Goal: Task Accomplishment & Management: Manage account settings

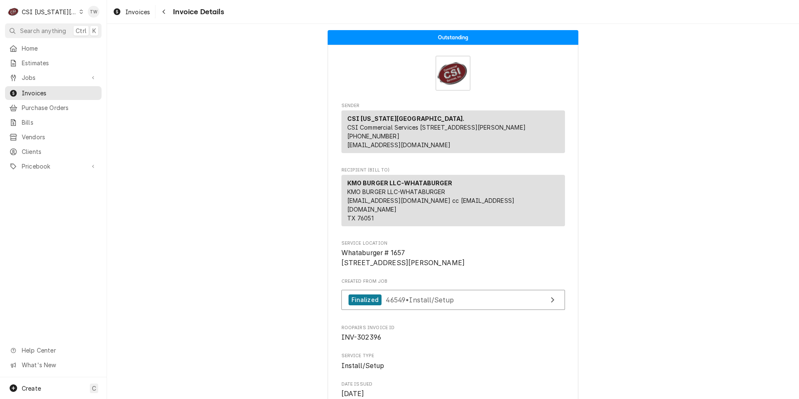
scroll to position [1674, 0]
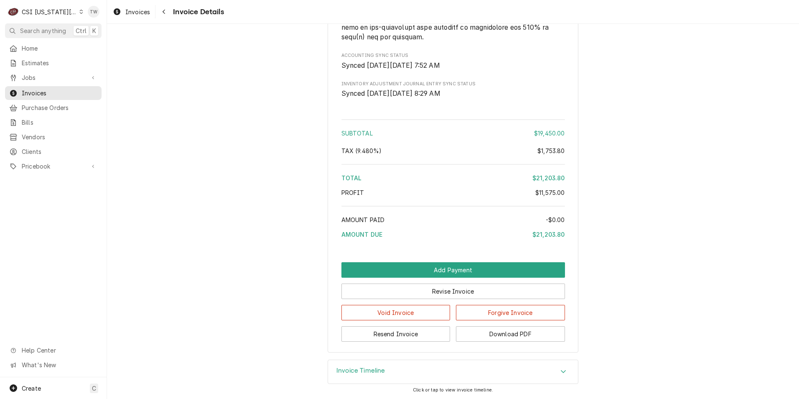
drag, startPoint x: 195, startPoint y: 191, endPoint x: 178, endPoint y: 212, distance: 26.5
click at [163, 12] on icon "Navigate back" at bounding box center [164, 12] width 4 height 6
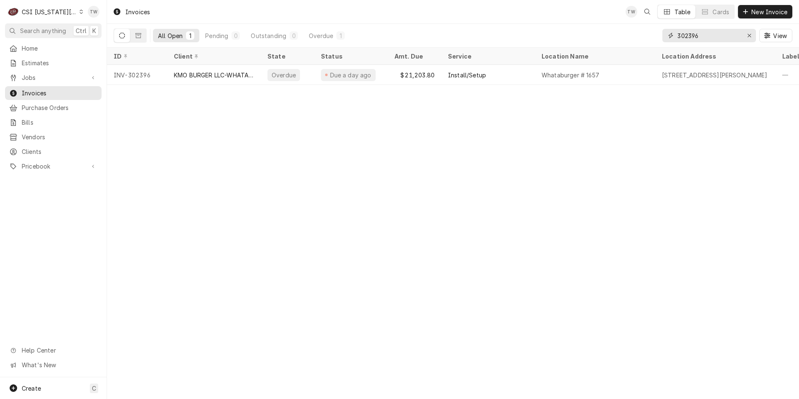
drag, startPoint x: 712, startPoint y: 32, endPoint x: 504, endPoint y: 36, distance: 208.5
click at [504, 36] on div "All Open 1 Pending 0 Outstanding 0 Overdue 1 302396 View" at bounding box center [453, 35] width 679 height 23
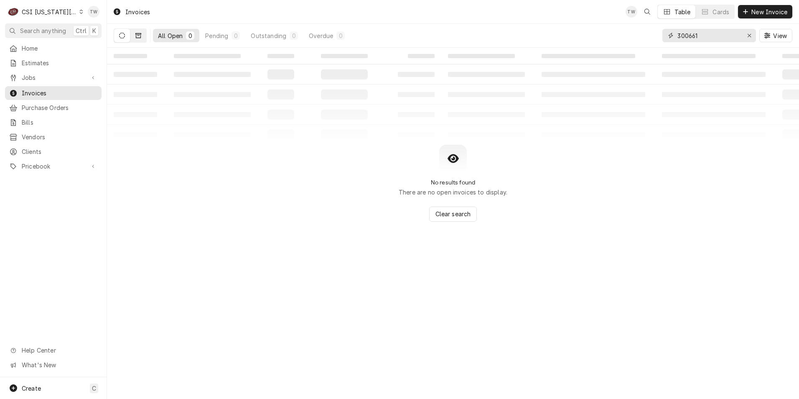
type input "300661"
click at [142, 37] on button "Dynamic Content Wrapper" at bounding box center [138, 35] width 16 height 13
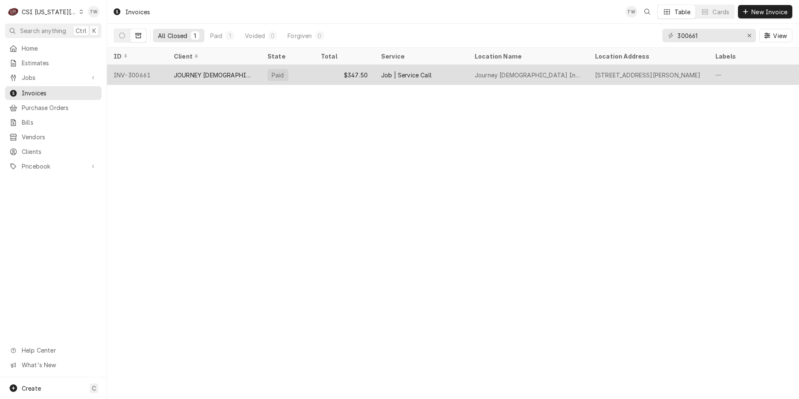
click at [197, 79] on div "JOURNEY CHURCH INTERNATIONAL" at bounding box center [214, 75] width 94 height 20
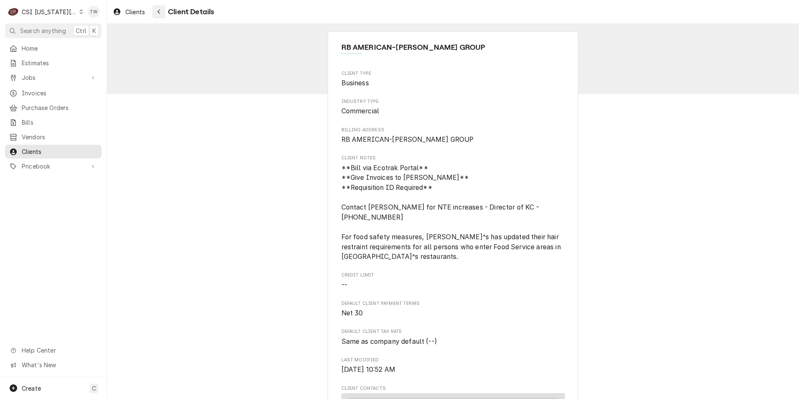
click at [160, 15] on div "Navigate back" at bounding box center [159, 12] width 8 height 8
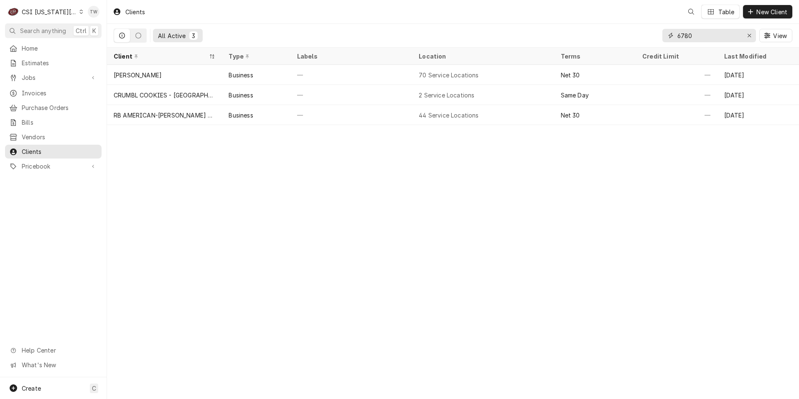
drag, startPoint x: 709, startPoint y: 32, endPoint x: 589, endPoint y: 32, distance: 119.9
click at [589, 32] on div "All Active 3 6780 View" at bounding box center [453, 35] width 679 height 23
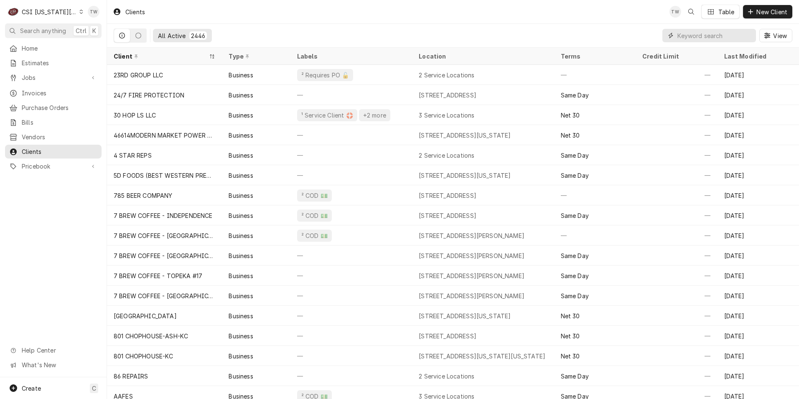
click at [703, 36] on input "Dynamic Content Wrapper" at bounding box center [714, 35] width 74 height 13
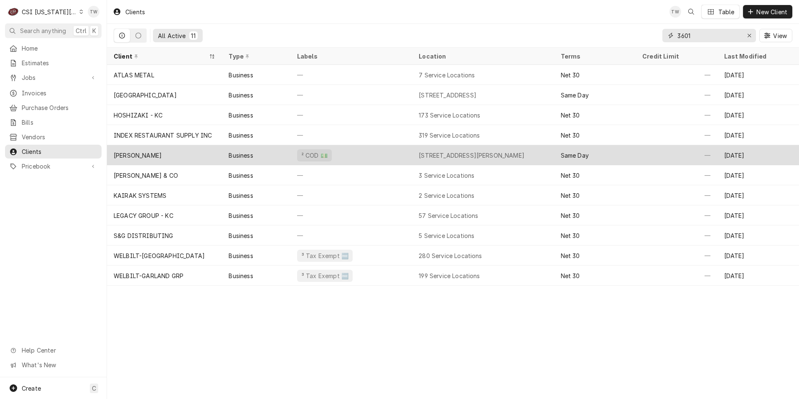
type input "3601"
click at [205, 154] on div "JIMMY JOHNS NOLAND" at bounding box center [164, 155] width 115 height 20
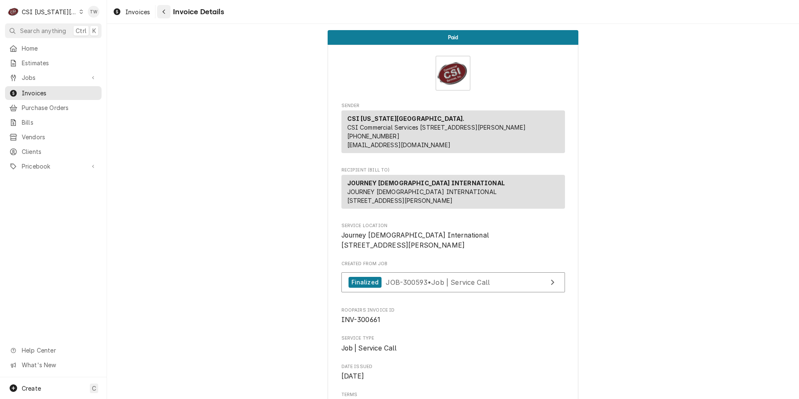
click at [165, 15] on div "Navigate back" at bounding box center [164, 12] width 8 height 8
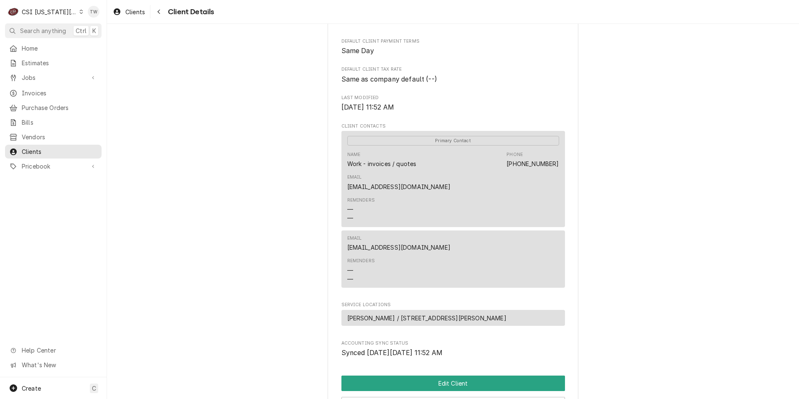
scroll to position [376, 0]
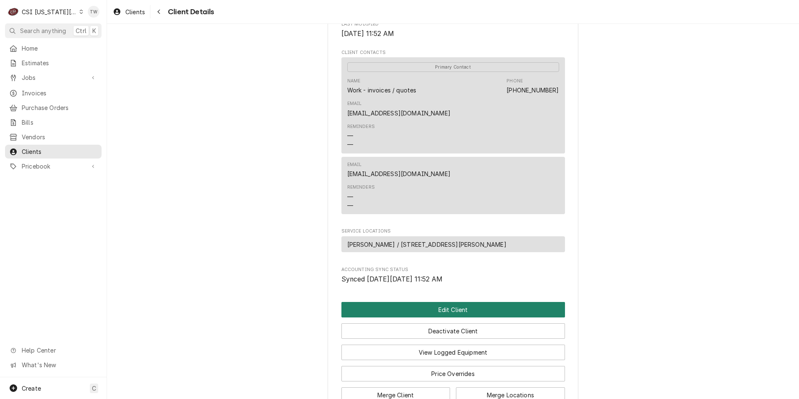
click at [420, 304] on button "Edit Client" at bounding box center [453, 309] width 224 height 15
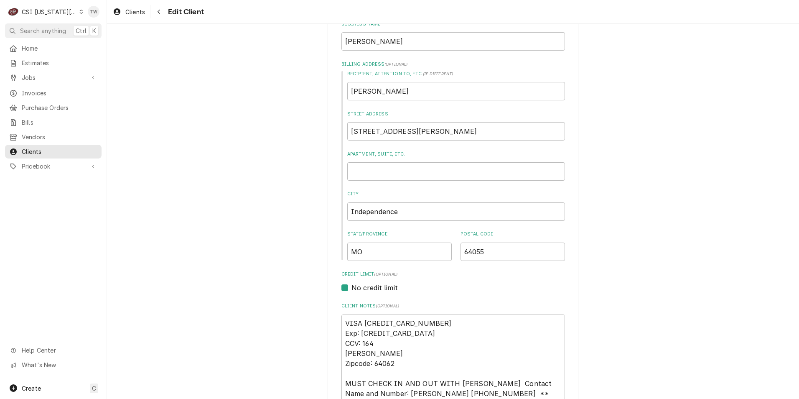
scroll to position [209, 0]
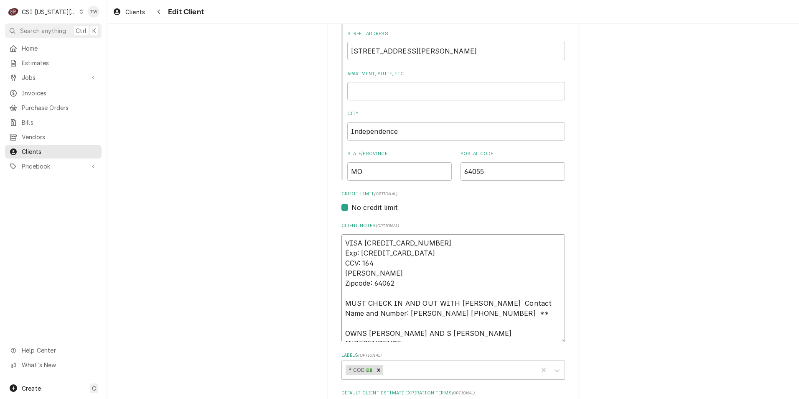
drag, startPoint x: 427, startPoint y: 242, endPoint x: 362, endPoint y: 246, distance: 64.9
click at [362, 246] on textarea "VISA 4802098156486835 Exp: 08/26 CCV: 164 JASON MONTONE Zipcode: 64062 MUST CHE…" at bounding box center [453, 288] width 224 height 108
type textarea "x"
type textarea "VISA Exp: 08/26 CCV: 164 JASON MONTONE Zipcode: 64062 MUST CHECK IN AND OUT WIT…"
type textarea "x"
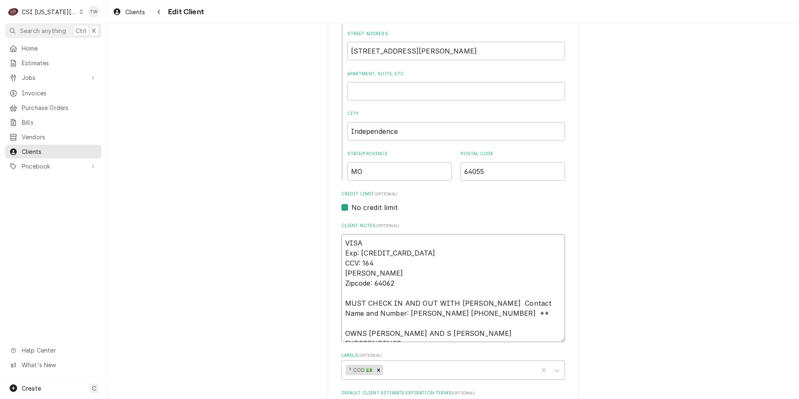
type textarea "VISA 5 Exp: 08/26 CCV: 164 JASON MONTONE Zipcode: 64062 MUST CHECK IN AND OUT W…"
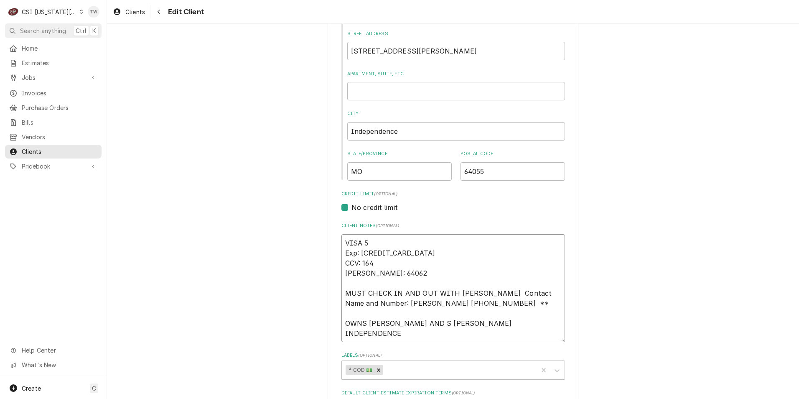
type textarea "x"
type textarea "VISA 55 Exp: 08/26 CCV: 164 JASON MONTONE Zipcode: 64062 MUST CHECK IN AND OUT …"
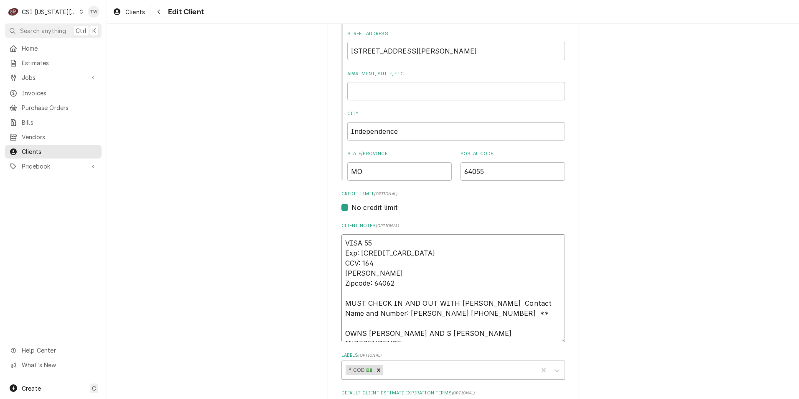
type textarea "x"
type textarea "VISA 559 Exp: 08/26 CCV: 164 JASON MONTONE Zipcode: 64062 MUST CHECK IN AND OUT…"
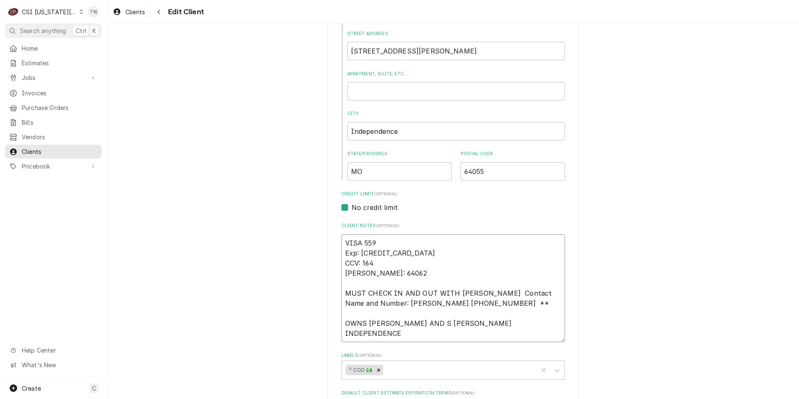
type textarea "x"
type textarea "VISA 5592 Exp: 08/26 CCV: 164 JASON MONTONE Zipcode: 64062 MUST CHECK IN AND OU…"
type textarea "x"
type textarea "VISA 55925 Exp: 08/26 CCV: 164 JASON MONTONE Zipcode: 64062 MUST CHECK IN AND O…"
type textarea "x"
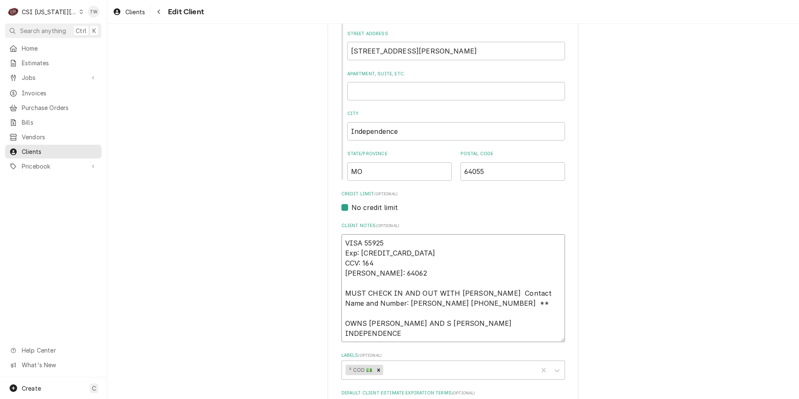
type textarea "VISA 559257 Exp: 08/26 CCV: 164 JASON MONTONE Zipcode: 64062 MUST CHECK IN AND …"
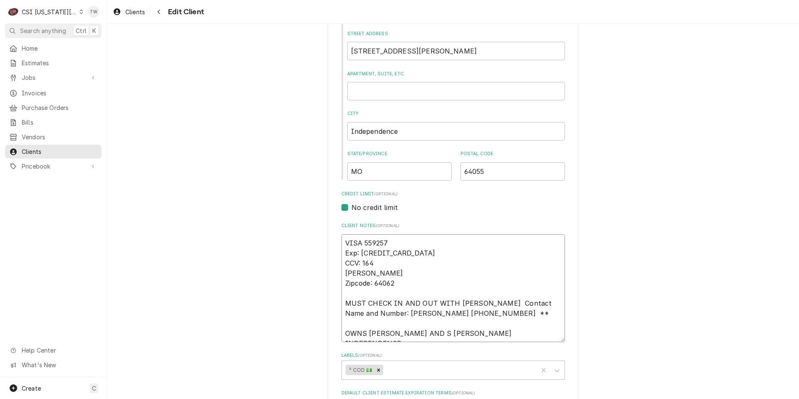
type textarea "x"
type textarea "VISA 5592570 Exp: 08/26 CCV: 164 JASON MONTONE Zipcode: 64062 MUST CHECK IN AND…"
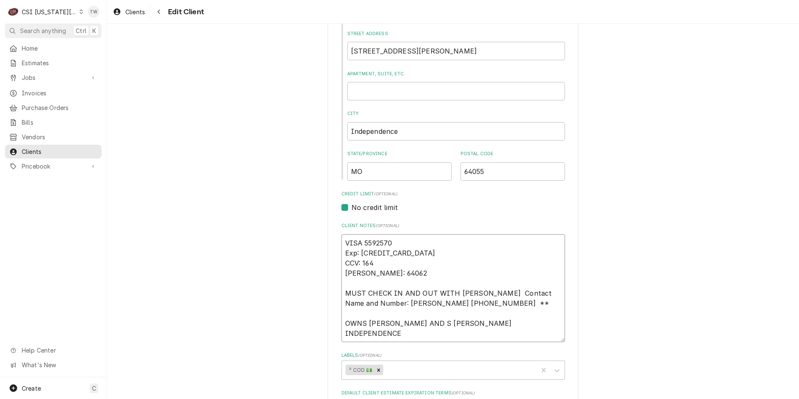
type textarea "x"
type textarea "VISA 55925700 Exp: 08/26 CCV: 164 JASON MONTONE Zipcode: 64062 MUST CHECK IN AN…"
type textarea "x"
type textarea "VISA 559257000 Exp: 08/26 CCV: 164 JASON MONTONE Zipcode: 64062 MUST CHECK IN A…"
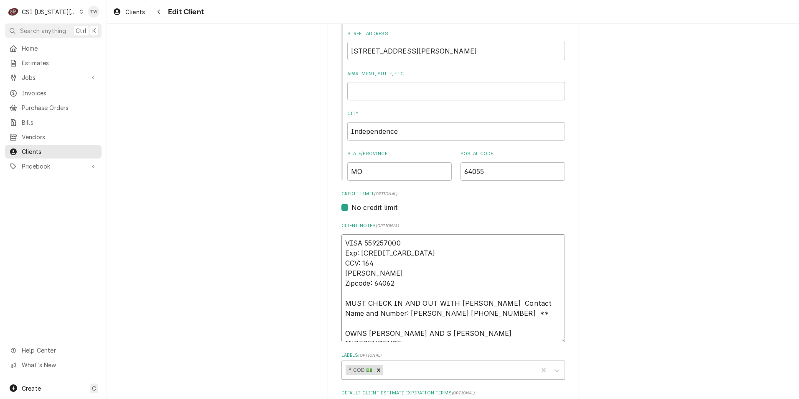
type textarea "x"
type textarea "VISA 5592570001 Exp: 08/26 CCV: 164 JASON MONTONE Zipcode: 64062 MUST CHECK IN …"
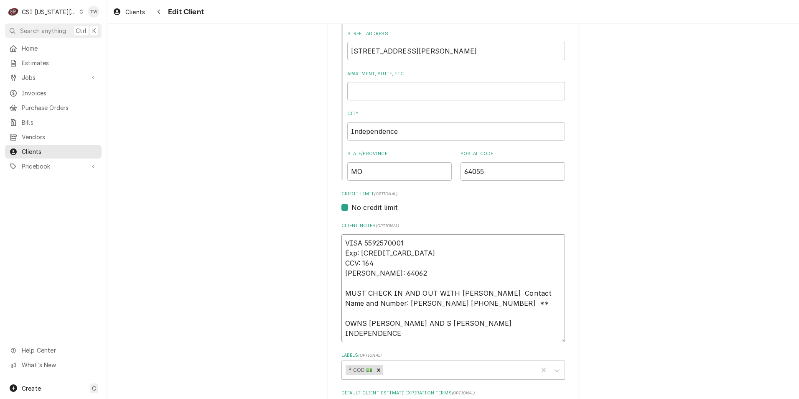
type textarea "x"
type textarea "VISA 55925700010 Exp: 08/26 CCV: 164 JASON MONTONE Zipcode: 64062 MUST CHECK IN…"
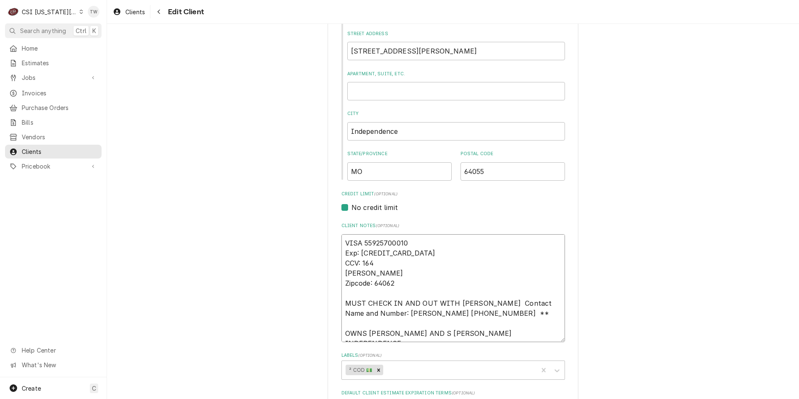
type textarea "x"
type textarea "VISA 559257000107 Exp: 08/26 CCV: 164 JASON MONTONE Zipcode: 64062 MUST CHECK I…"
type textarea "x"
type textarea "VISA 5592570001072 Exp: 08/26 CCV: 164 JASON MONTONE Zipcode: 64062 MUST CHECK …"
type textarea "x"
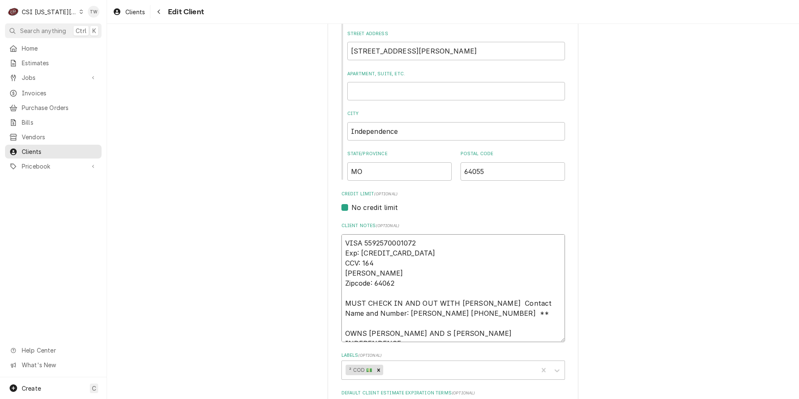
type textarea "VISA 55925700010720 Exp: 08/26 CCV: 164 JASON MONTONE Zipcode: 64062 MUST CHECK…"
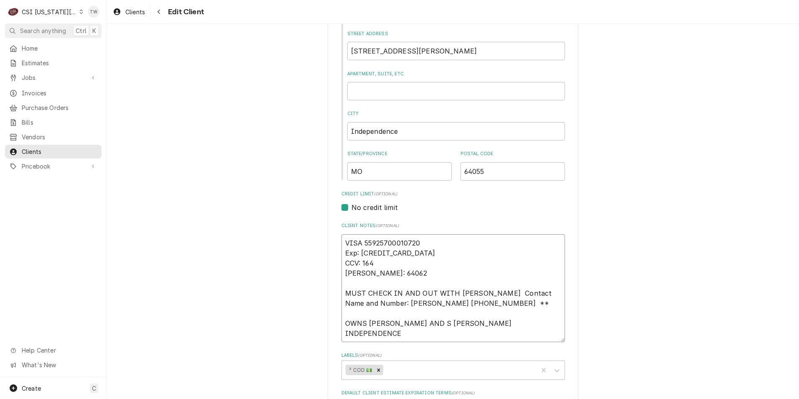
type textarea "x"
type textarea "VISA 559257000107206 Exp: 08/26 CCV: 164 JASON MONTONE Zipcode: 64062 MUST CHEC…"
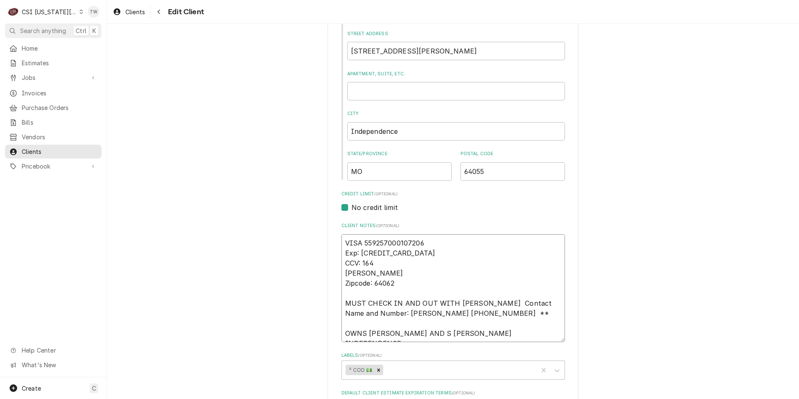
type textarea "x"
type textarea "VISA 5592570001072060 Exp: 08/26 CCV: 164 JASON MONTONE Zipcode: 64062 MUST CHE…"
click at [387, 251] on textarea "VISA 5592570001072060 Exp: 08/26 CCV: 164 JASON MONTONE Zipcode: 64062 MUST CHE…" at bounding box center [453, 288] width 224 height 108
type textarea "x"
type textarea "VISA 5592570001072060 Exp: 08/2 CCV: 164 JASON MONTONE Zipcode: 64062 MUST CHEC…"
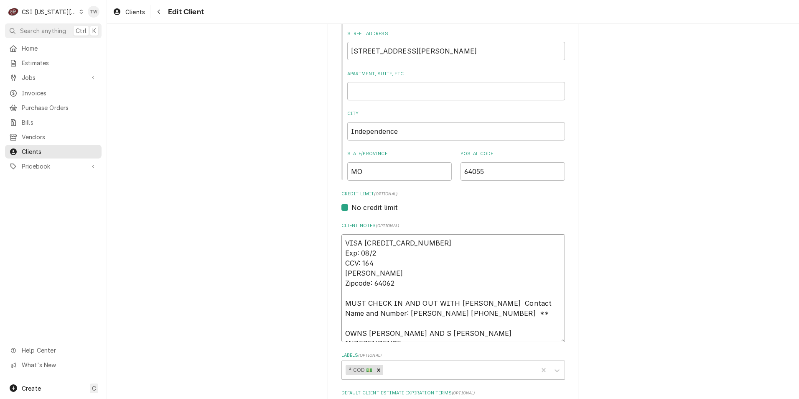
type textarea "x"
type textarea "VISA 5592570001072060 Exp: 08/ CCV: 164 JASON MONTONE Zipcode: 64062 MUST CHECK…"
type textarea "x"
type textarea "VISA 5592570001072060 Exp: 08 CCV: 164 JASON MONTONE Zipcode: 64062 MUST CHECK …"
type textarea "x"
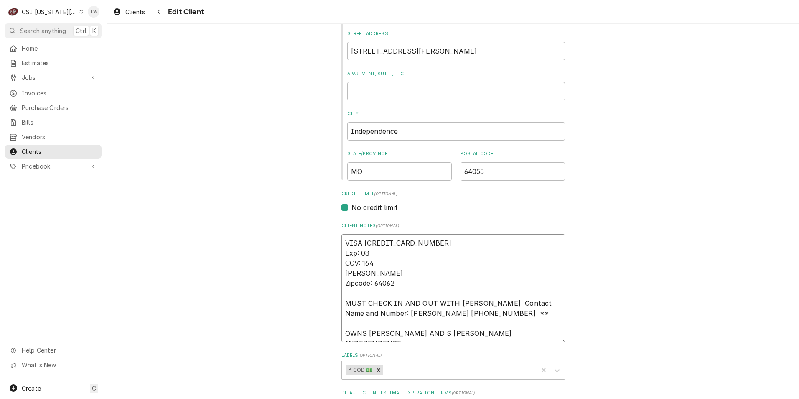
type textarea "VISA 5592570001072060 Exp: 0 CCV: 164 JASON MONTONE Zipcode: 64062 MUST CHECK I…"
type textarea "x"
type textarea "VISA 5592570001072060 Exp: CCV: 164 JASON MONTONE Zipcode: 64062 MUST CHECK IN …"
type textarea "x"
type textarea "VISA 5592570001072060 Exp: 1 CCV: 164 JASON MONTONE Zipcode: 64062 MUST CHECK I…"
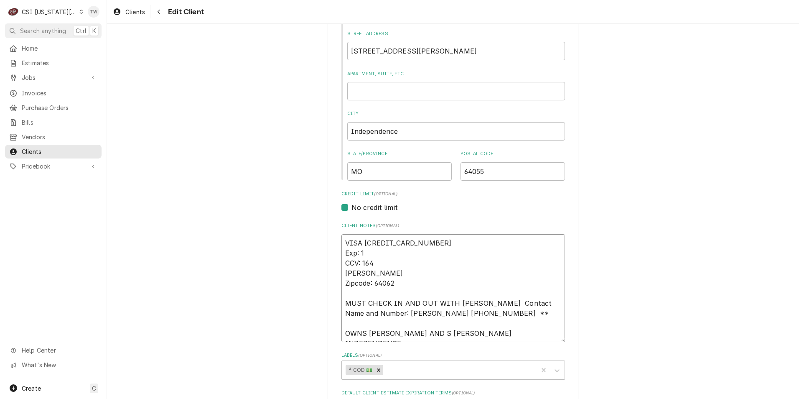
type textarea "x"
type textarea "VISA 5592570001072060 Exp: 12 CCV: 164 JASON MONTONE Zipcode: 64062 MUST CHECK …"
type textarea "x"
type textarea "VISA 5592570001072060 Exp: 12/ CCV: 164 JASON MONTONE Zipcode: 64062 MUST CHECK…"
type textarea "x"
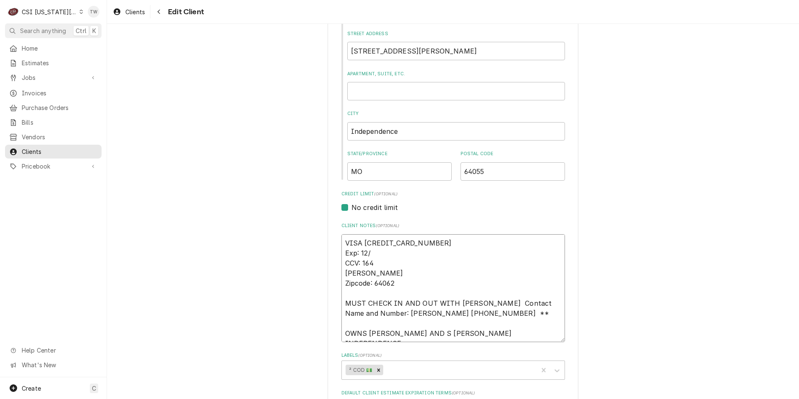
type textarea "VISA 5592570001072060 Exp: 12/2 CCV: 164 JASON MONTONE Zipcode: 64062 MUST CHEC…"
type textarea "x"
type textarea "VISA 5592570001072060 Exp: 12/26 CCV: 164 JASON MONTONE Zipcode: 64062 MUST CHE…"
click at [377, 262] on textarea "VISA 5592570001072060 Exp: 12/26 CCV: 164 JASON MONTONE Zipcode: 64062 MUST CHE…" at bounding box center [453, 288] width 224 height 108
type textarea "x"
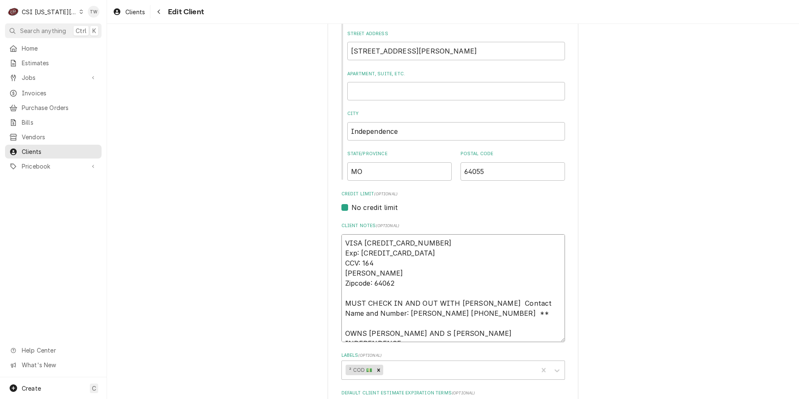
type textarea "VISA 5592570001072060 Exp: 12/26 CCV: 16 JASON MONTONE Zipcode: 64062 MUST CHEC…"
type textarea "x"
type textarea "VISA 5592570001072060 Exp: 12/26 CCV: 1 JASON MONTONE Zipcode: 64062 MUST CHECK…"
type textarea "x"
type textarea "VISA 5592570001072060 Exp: 12/26 CCV: JASON MONTONE Zipcode: 64062 MUST CHECK I…"
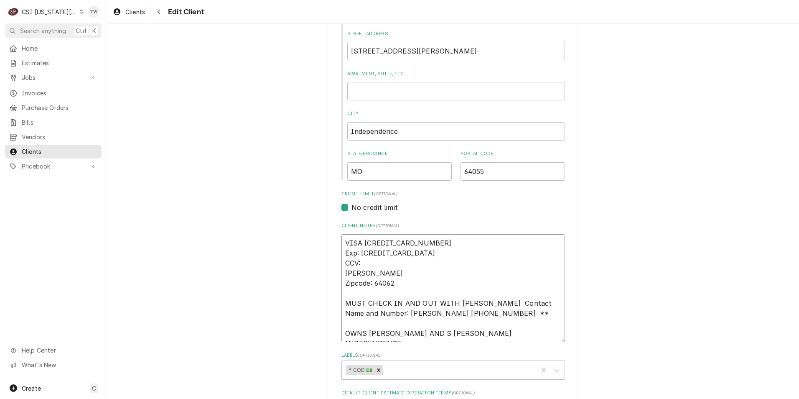
type textarea "x"
type textarea "VISA 5592570001072060 Exp: 12/26 CCV: 9 JASON MONTONE Zipcode: 64062 MUST CHECK…"
type textarea "x"
type textarea "VISA 5592570001072060 Exp: 12/26 CCV: 91 JASON MONTONE Zipcode: 64062 MUST CHEC…"
type textarea "x"
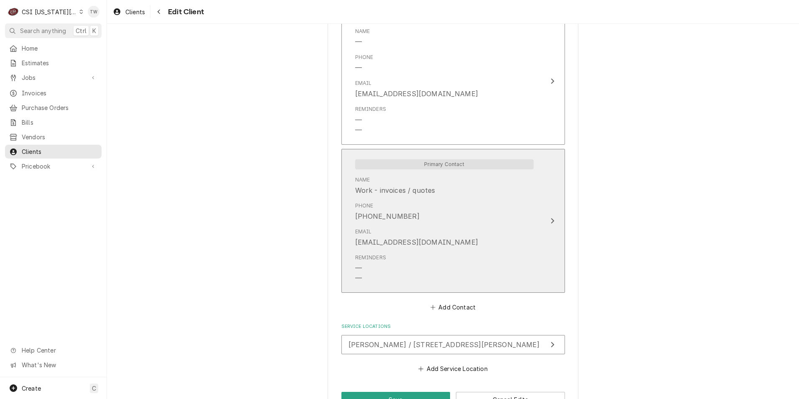
scroll to position [737, 0]
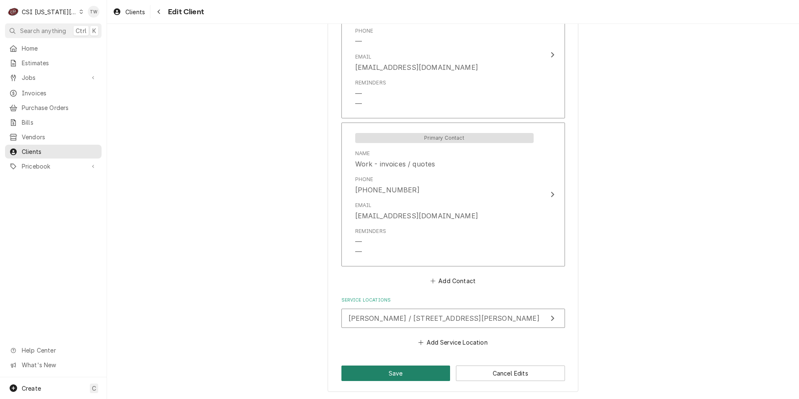
type textarea "VISA 5592570001072060 Exp: 12/26 CCV: 919 JASON MONTONE Zipcode: 64062 MUST CHE…"
click at [393, 369] on button "Save" at bounding box center [395, 372] width 109 height 15
type textarea "x"
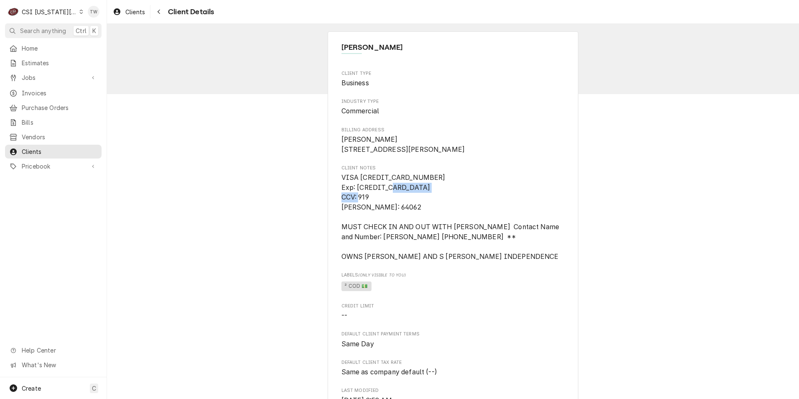
drag, startPoint x: 406, startPoint y: 216, endPoint x: 363, endPoint y: 210, distance: 43.4
click at [363, 210] on span "VISA [CREDIT_CARD_NUMBER] Exp: [CREDIT_CARD_DATA] CCV: 919 [PERSON_NAME]: 64062…" at bounding box center [453, 217] width 224 height 89
drag, startPoint x: 363, startPoint y: 210, endPoint x: 414, endPoint y: 224, distance: 52.8
click at [414, 224] on span "VISA [CREDIT_CARD_NUMBER] Exp: [CREDIT_CARD_DATA] CCV: 919 [PERSON_NAME]: 64062…" at bounding box center [453, 217] width 224 height 89
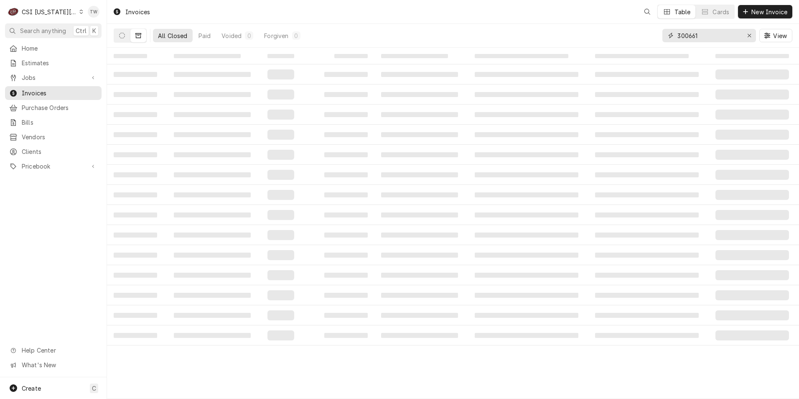
click at [704, 36] on input "300661" at bounding box center [708, 35] width 63 height 13
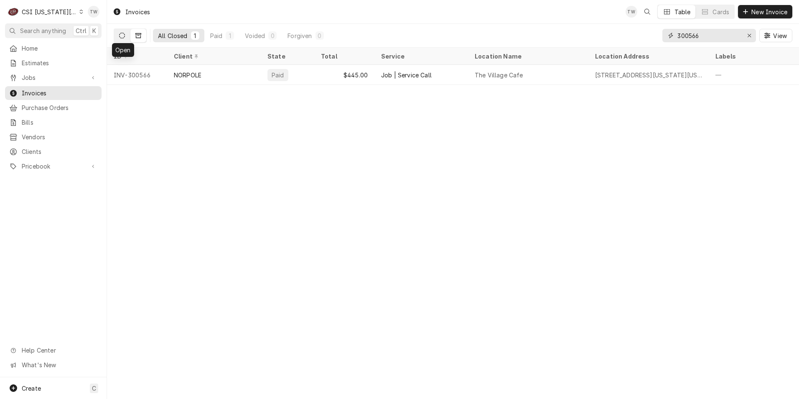
type input "300566"
click at [117, 38] on button "Dynamic Content Wrapper" at bounding box center [122, 35] width 16 height 13
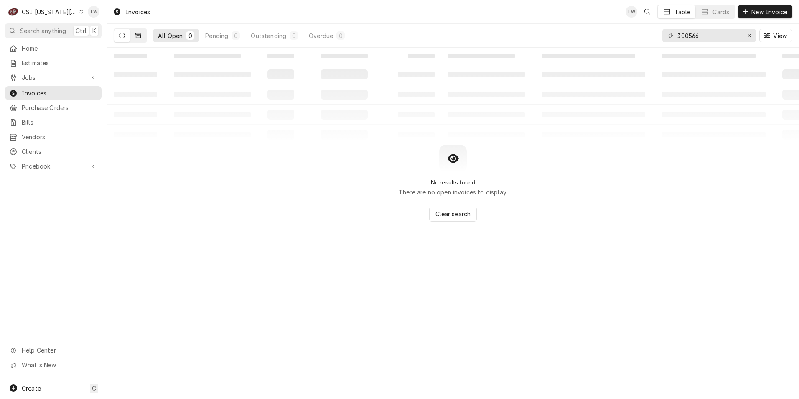
click at [138, 38] on button "Dynamic Content Wrapper" at bounding box center [138, 35] width 16 height 13
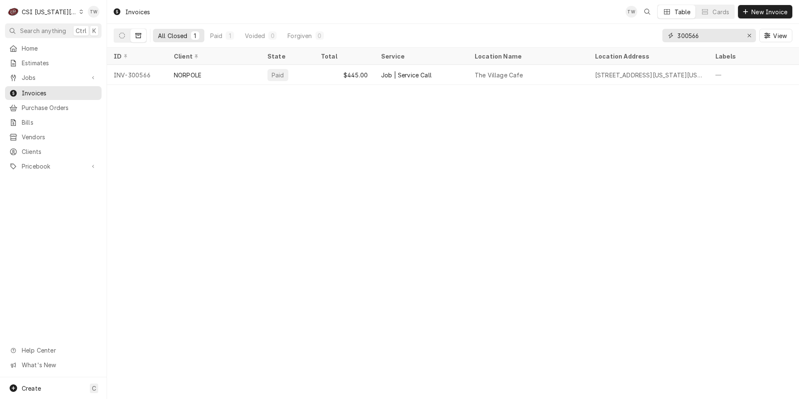
drag, startPoint x: 700, startPoint y: 39, endPoint x: 607, endPoint y: 33, distance: 93.4
click at [607, 33] on div "All Closed 1 Paid 1 Voided 0 Forgiven 0 300566 View" at bounding box center [453, 35] width 679 height 23
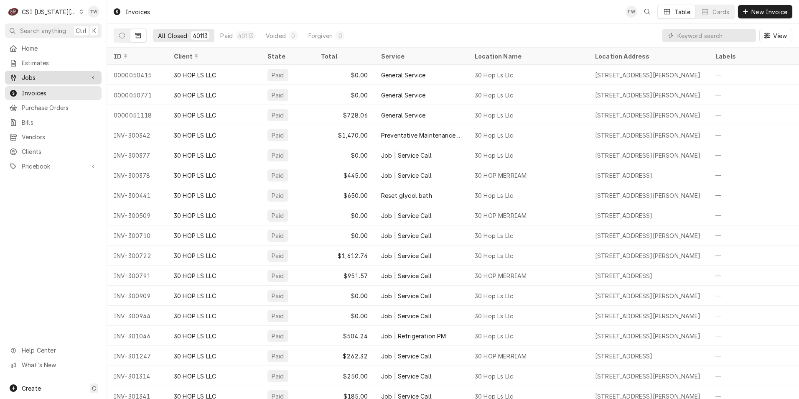
click at [57, 76] on span "Jobs" at bounding box center [53, 77] width 63 height 9
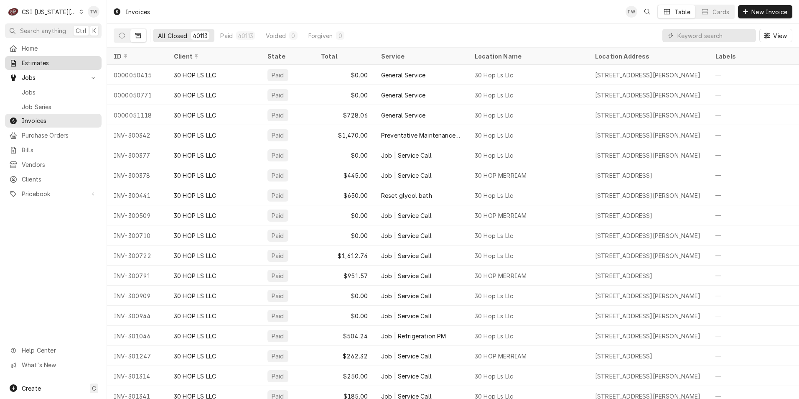
click at [50, 61] on span "Estimates" at bounding box center [60, 62] width 76 height 9
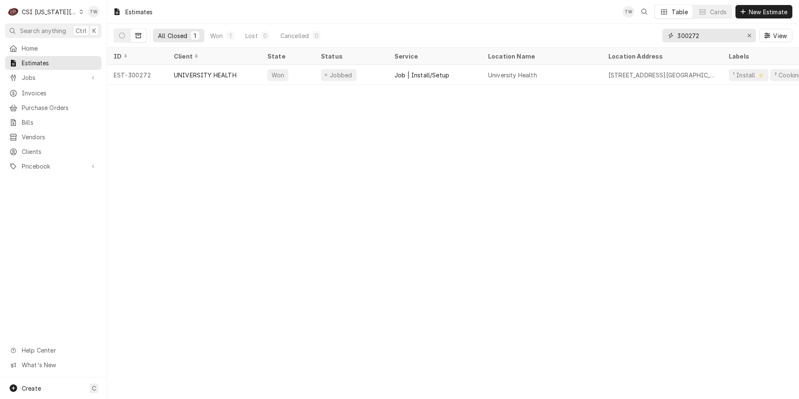
click at [705, 37] on input "300272" at bounding box center [708, 35] width 63 height 13
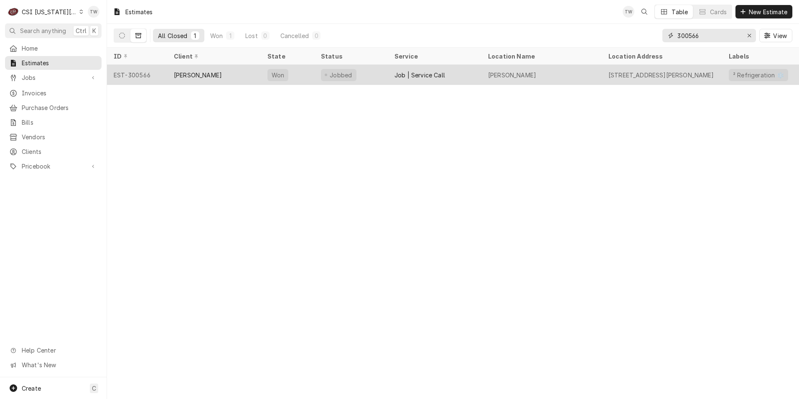
type input "300566"
click at [247, 82] on div "[PERSON_NAME]" at bounding box center [214, 75] width 94 height 20
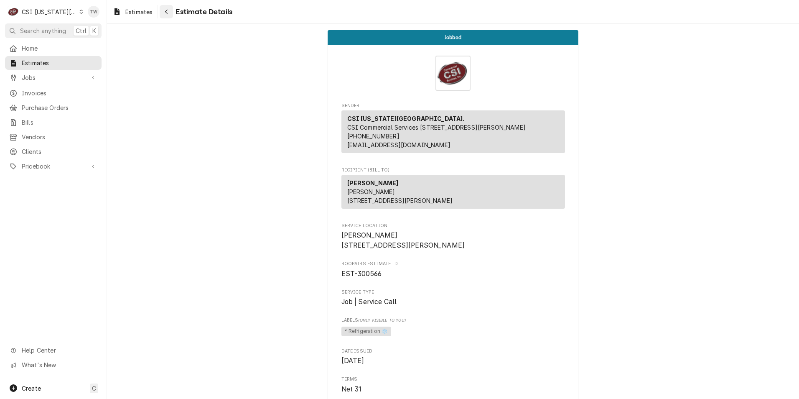
click at [169, 14] on div "Navigate back" at bounding box center [166, 12] width 8 height 8
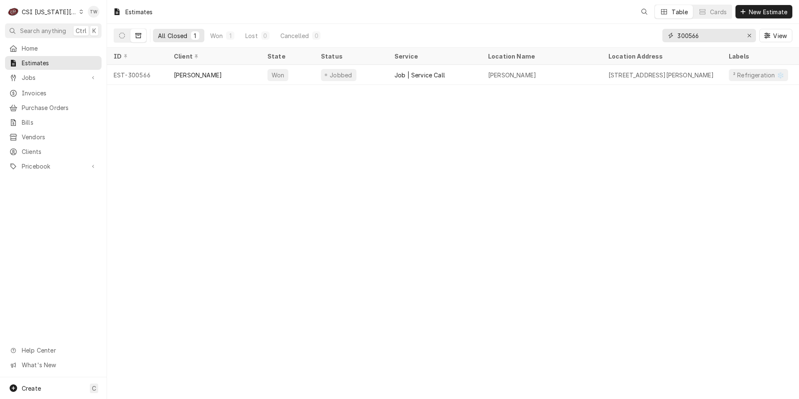
click at [711, 38] on input "300566" at bounding box center [708, 35] width 63 height 13
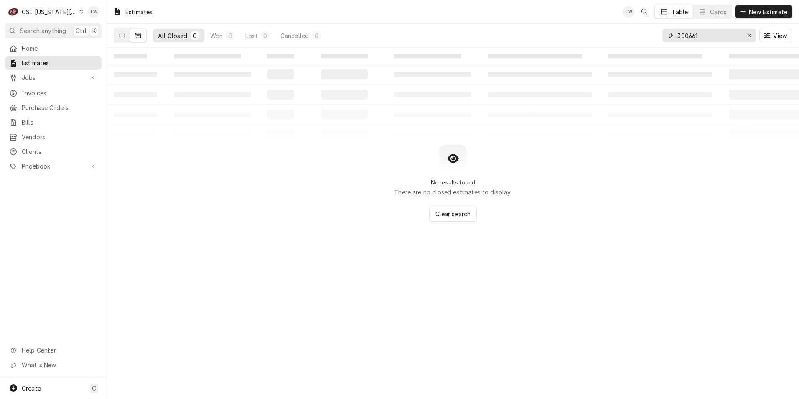
type input "300661"
